Goal: Task Accomplishment & Management: Use online tool/utility

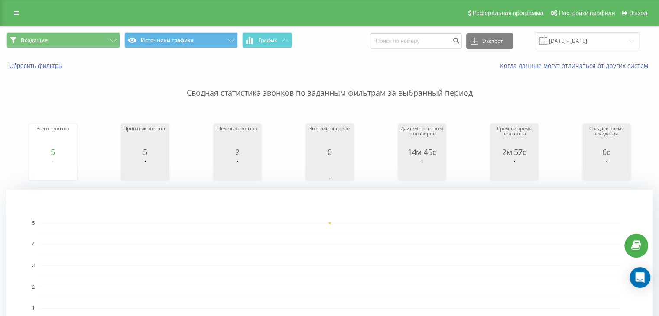
click at [88, 50] on div "Входящие Источники трафика График Экспорт .csv .xls .xlsx [DATE] - [DATE]" at bounding box center [329, 40] width 658 height 29
click at [95, 42] on button "Входящие" at bounding box center [64, 41] width 114 height 16
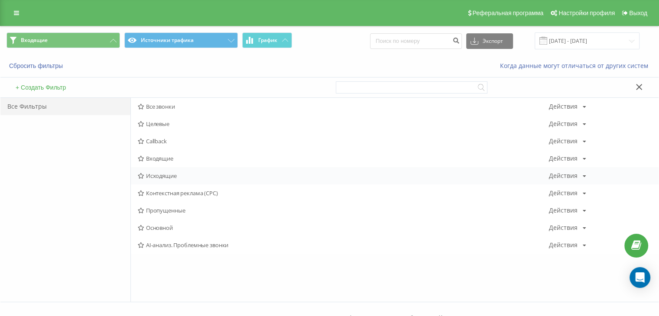
click at [140, 170] on div "Исходящие Действия Редактировать Копировать Удалить По умолчанию Поделиться" at bounding box center [395, 175] width 528 height 17
click at [156, 173] on span "Исходящие" at bounding box center [343, 176] width 411 height 6
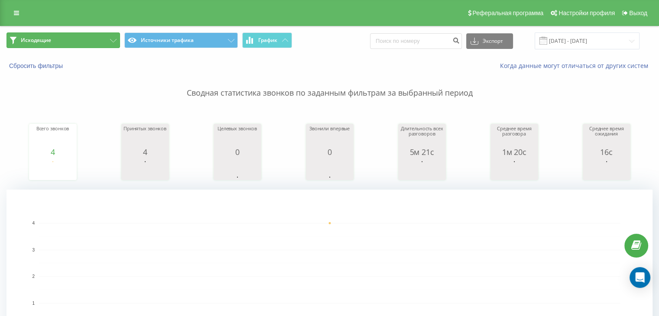
click at [80, 42] on button "Исходящие" at bounding box center [64, 41] width 114 height 16
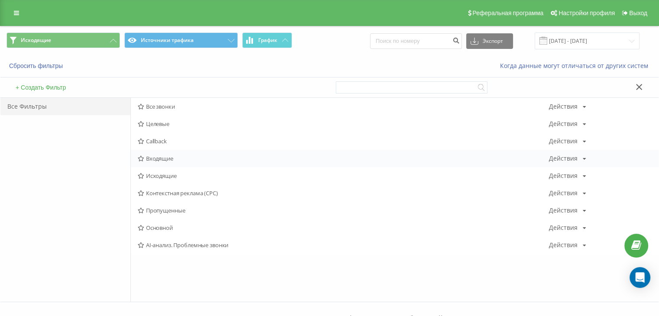
click at [183, 162] on div "Входящие Действия Редактировать Копировать Удалить По умолчанию Поделиться" at bounding box center [395, 158] width 528 height 17
click at [184, 160] on span "Входящие" at bounding box center [343, 159] width 411 height 6
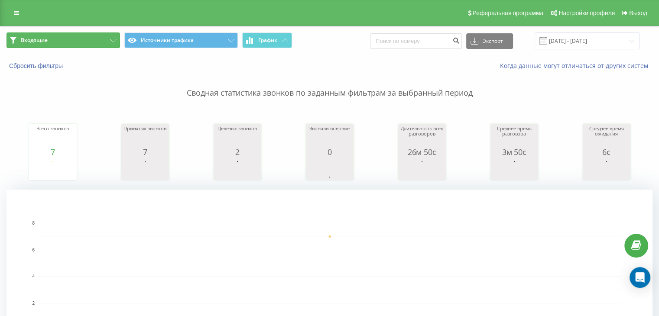
click at [105, 44] on button "Входящие" at bounding box center [64, 41] width 114 height 16
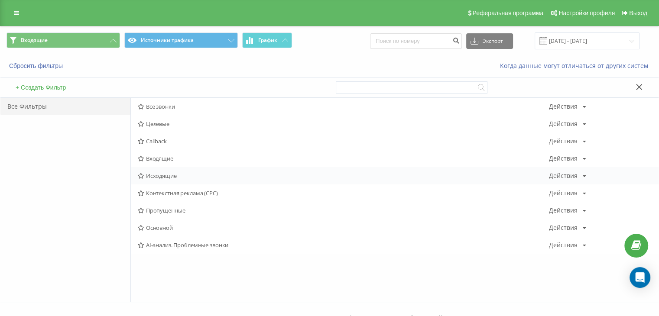
click at [163, 178] on span "Исходящие" at bounding box center [343, 176] width 411 height 6
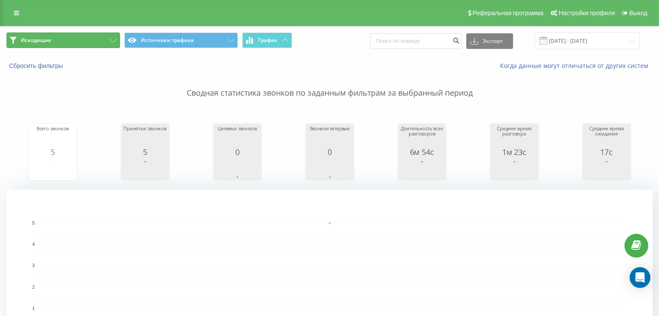
click at [85, 42] on button "Исходящие" at bounding box center [64, 41] width 114 height 16
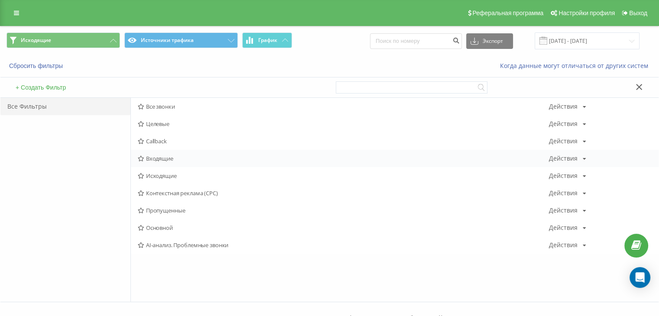
click at [176, 158] on span "Входящие" at bounding box center [343, 159] width 411 height 6
